Goal: Task Accomplishment & Management: Use online tool/utility

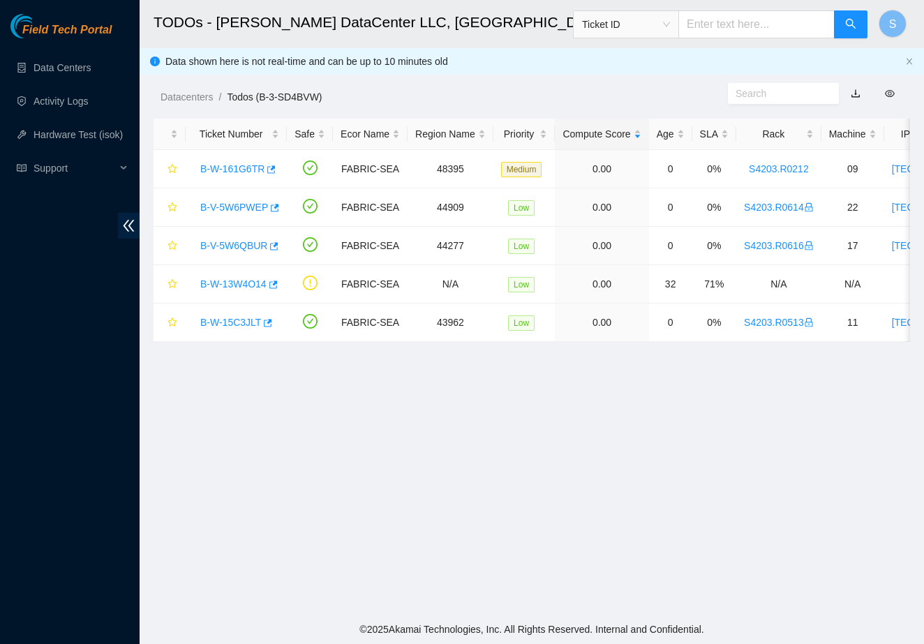
scroll to position [135, 0]
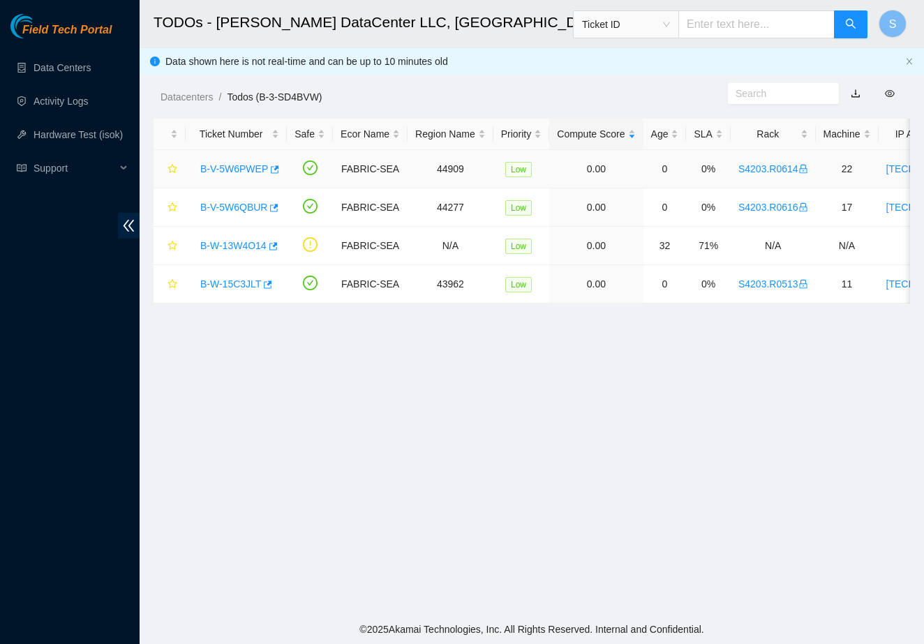
click at [245, 167] on link "B-V-5W6PWEP" at bounding box center [234, 168] width 68 height 11
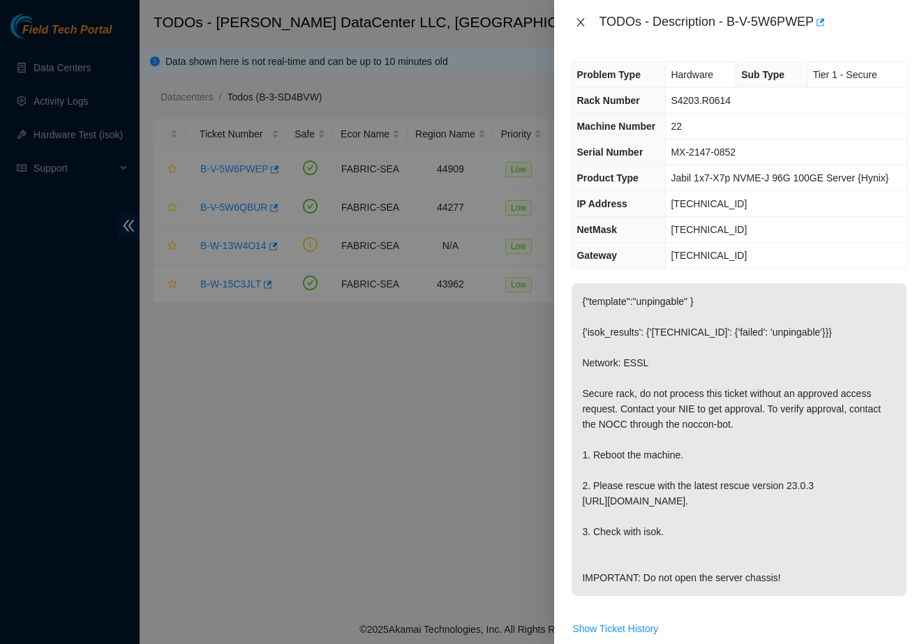
click at [581, 20] on icon "close" at bounding box center [580, 22] width 11 height 11
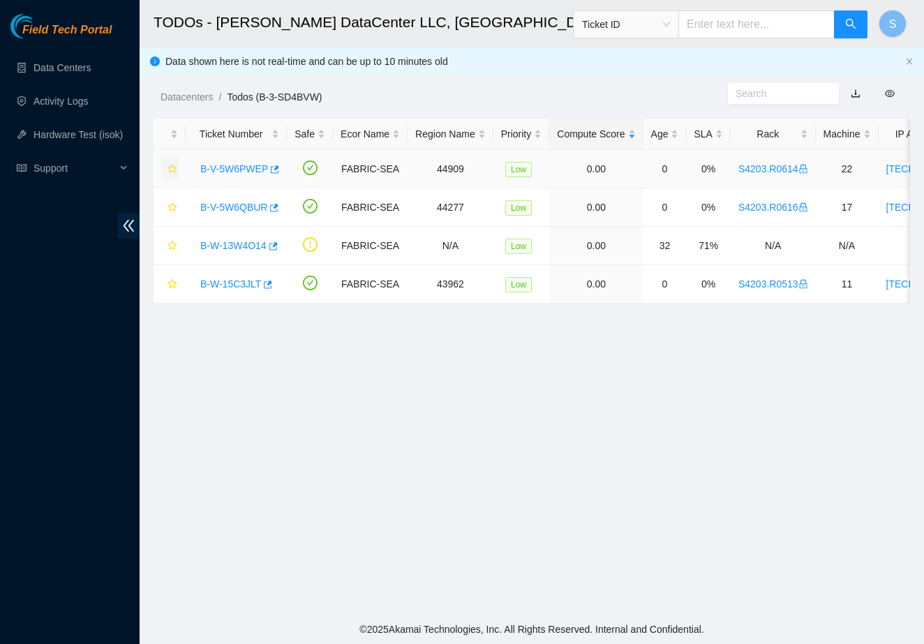
click at [174, 161] on button "button" at bounding box center [169, 169] width 17 height 22
click at [248, 205] on link "B-V-5W6QBUR" at bounding box center [233, 207] width 67 height 11
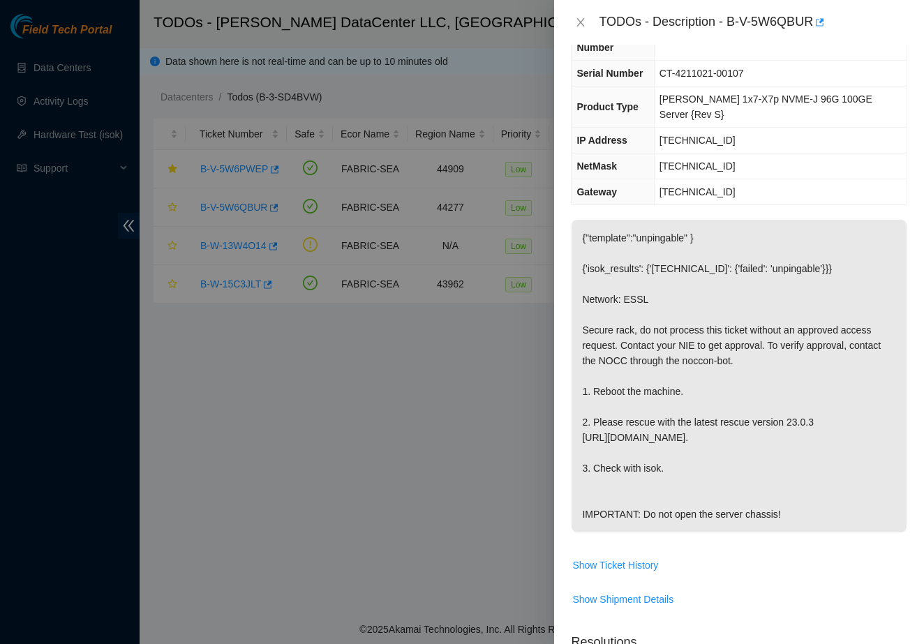
scroll to position [101, 0]
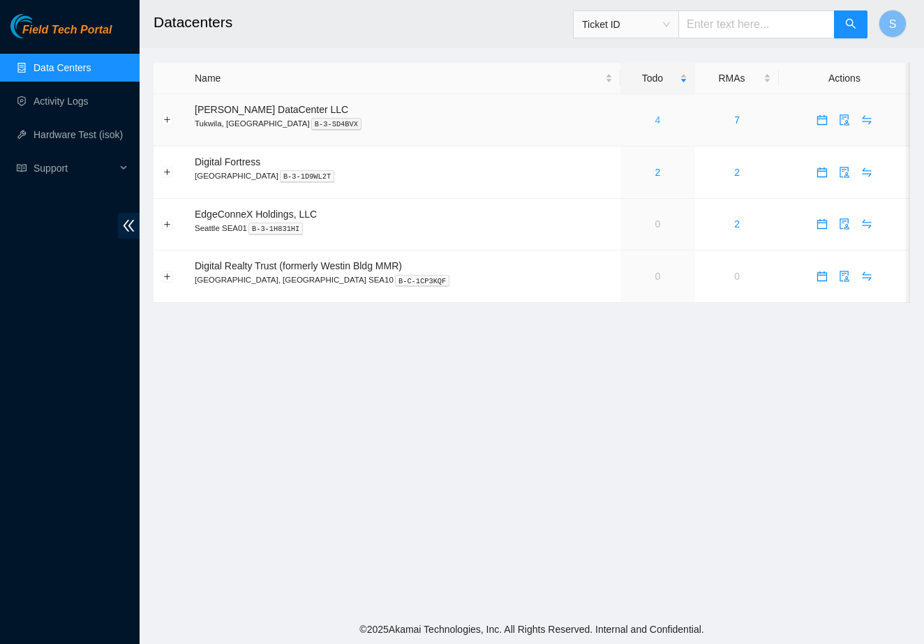
click at [656, 117] on link "4" at bounding box center [659, 120] width 6 height 11
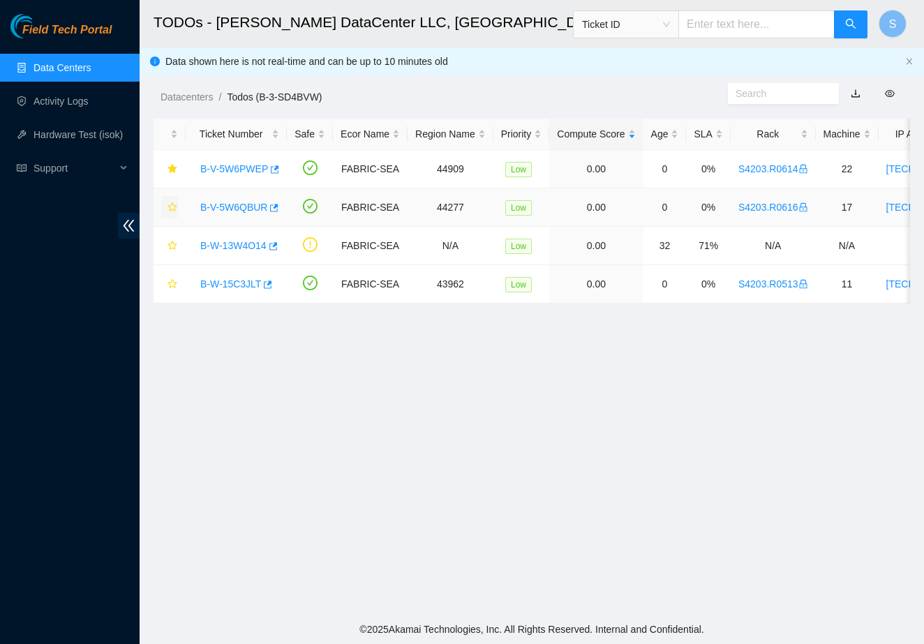
click at [175, 204] on icon "star" at bounding box center [173, 207] width 10 height 10
click at [232, 172] on link "B-V-5W6PWEP" at bounding box center [234, 168] width 68 height 11
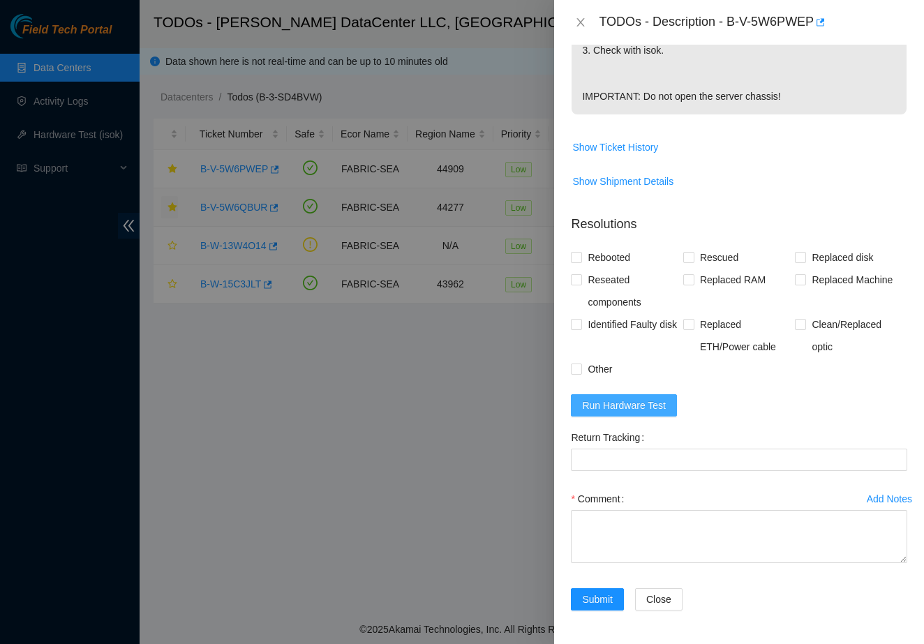
scroll to position [512, 0]
click at [630, 404] on span "Run Hardware Test" at bounding box center [624, 405] width 84 height 15
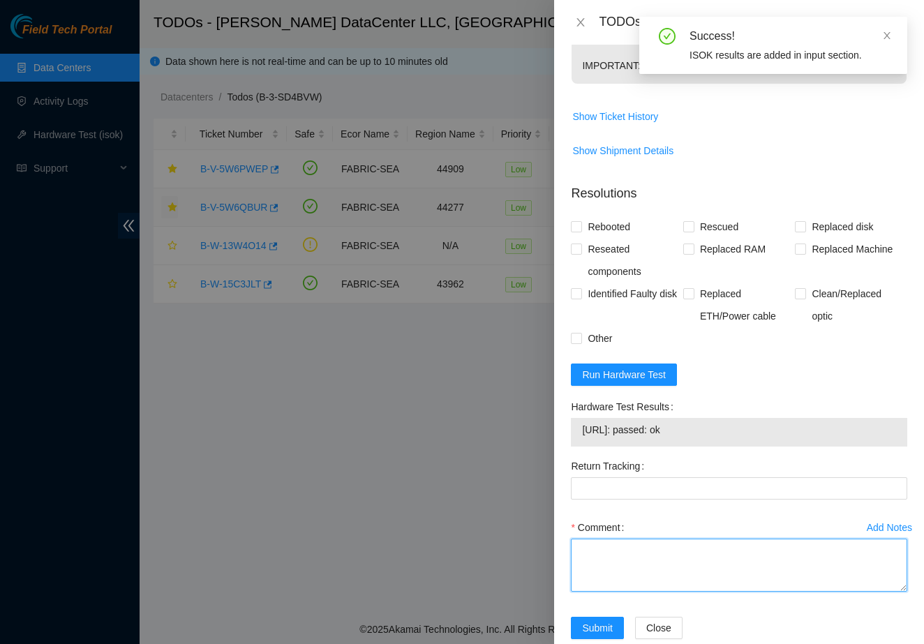
click at [600, 592] on textarea "Comment" at bounding box center [739, 565] width 337 height 53
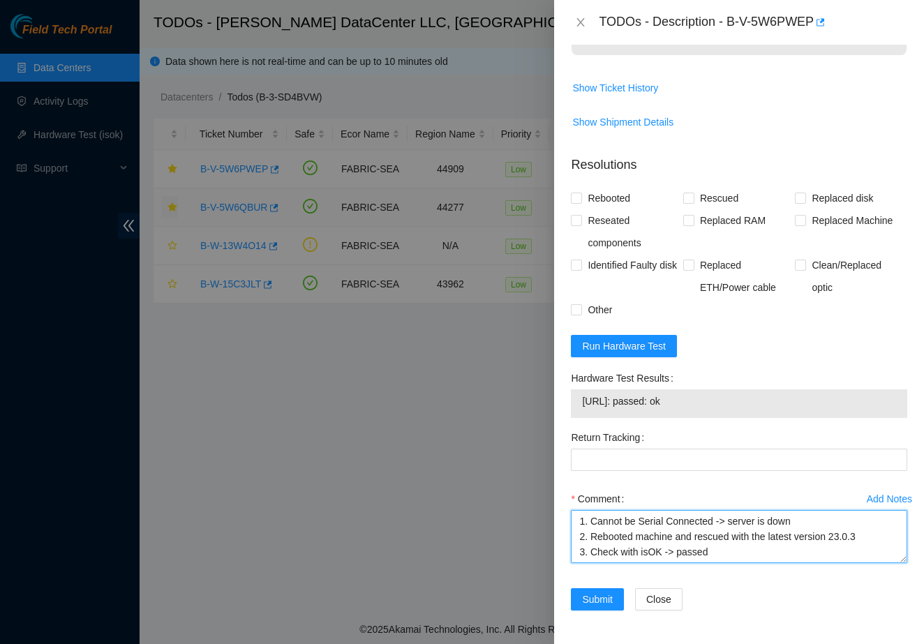
scroll to position [572, 0]
type textarea "1. Cannot be Serial Connected -> server is down 2. Rebooted machine and rescued…"
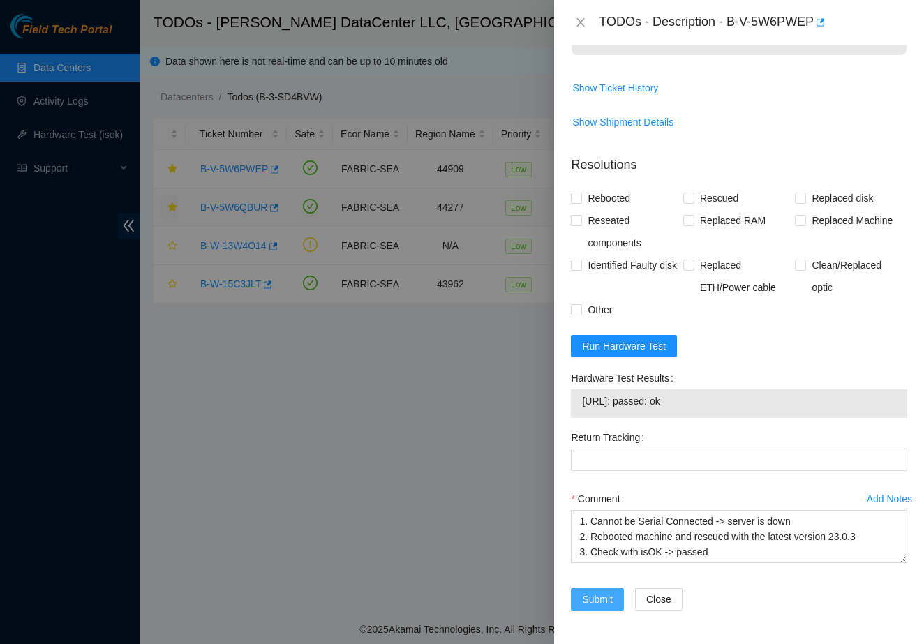
click at [592, 605] on span "Submit" at bounding box center [597, 599] width 31 height 15
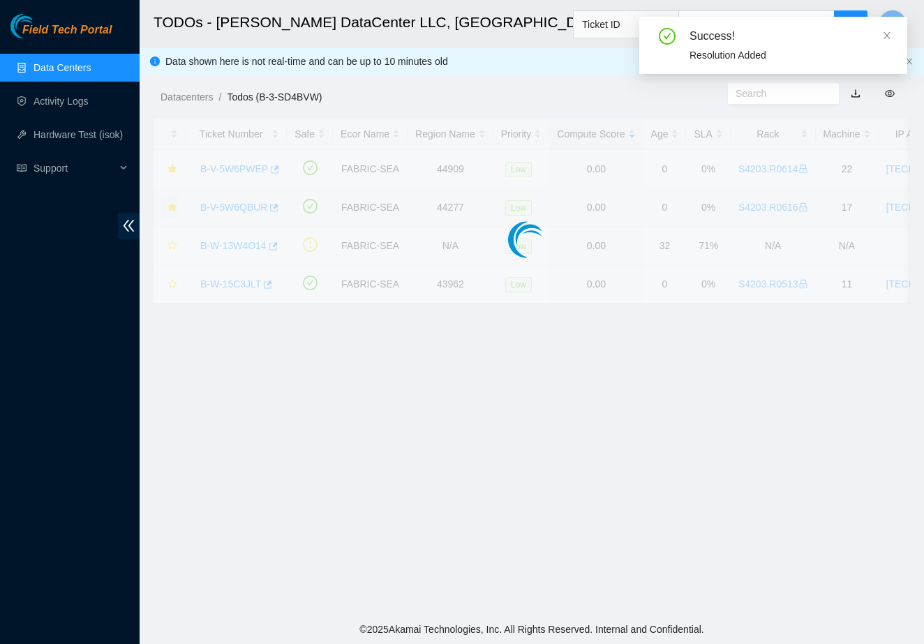
scroll to position [135, 0]
click at [924, 193] on div "TODOs - Description - undefined Problem Type N/A Rack Number N/A Machine Number…" at bounding box center [924, 322] width 0 height 644
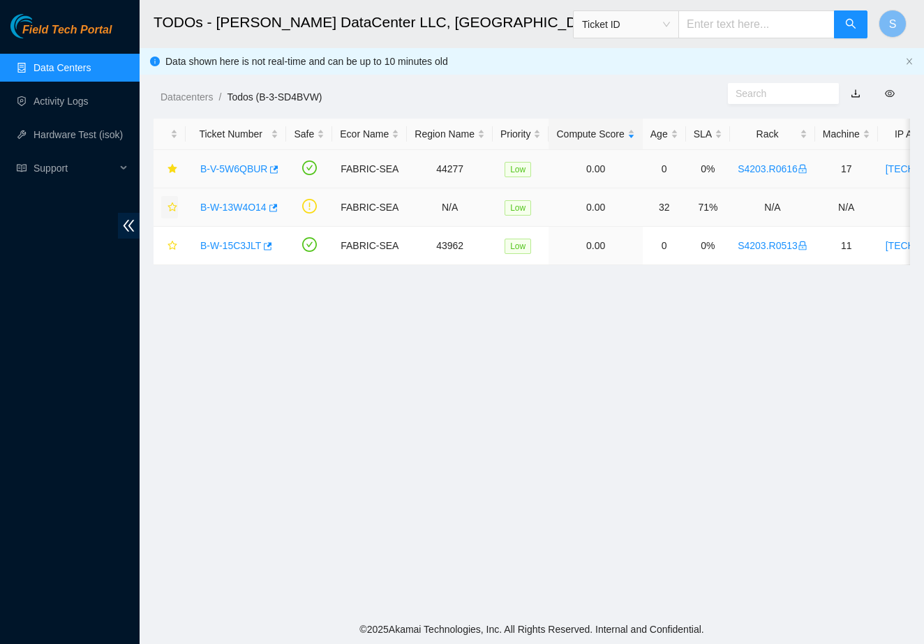
click at [253, 165] on link "B-V-5W6QBUR" at bounding box center [233, 168] width 67 height 11
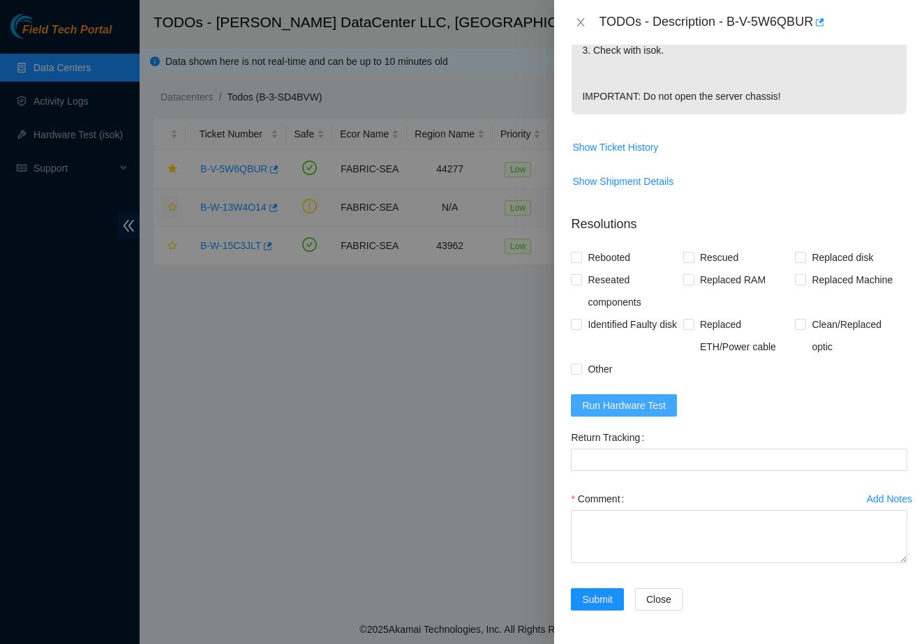
scroll to position [512, 0]
click at [596, 408] on span "Run Hardware Test" at bounding box center [624, 405] width 84 height 15
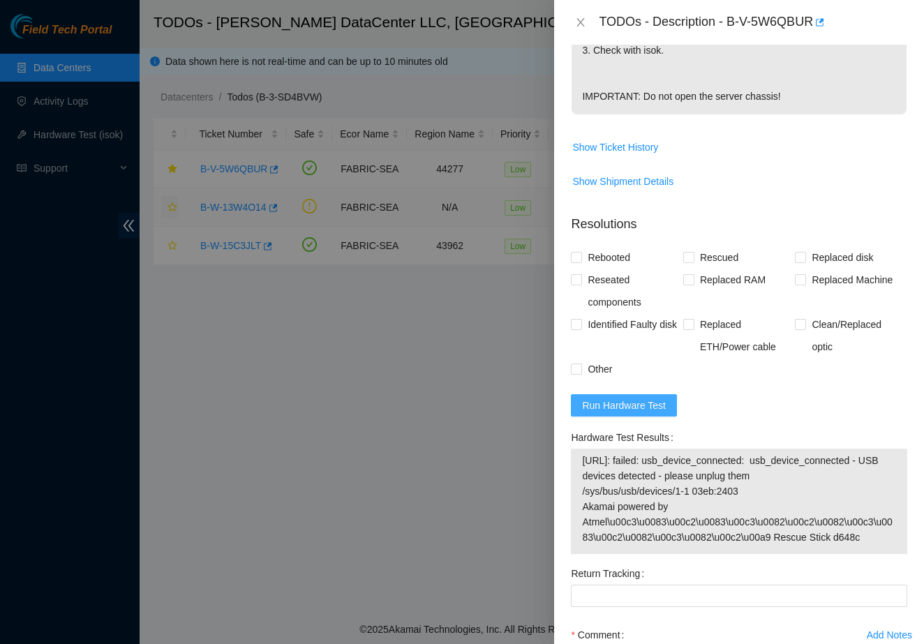
click at [596, 408] on span "Run Hardware Test" at bounding box center [624, 405] width 84 height 15
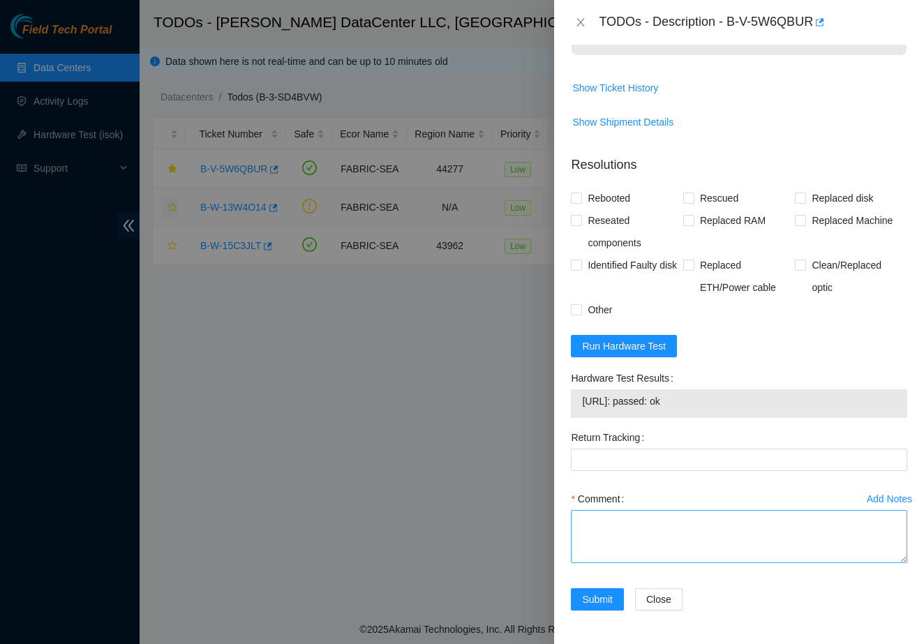
scroll to position [572, 0]
click at [635, 522] on textarea "Comment" at bounding box center [739, 536] width 337 height 53
type textarea "1. Power was blinking -> Cycled the Power"
